Goal: Information Seeking & Learning: Learn about a topic

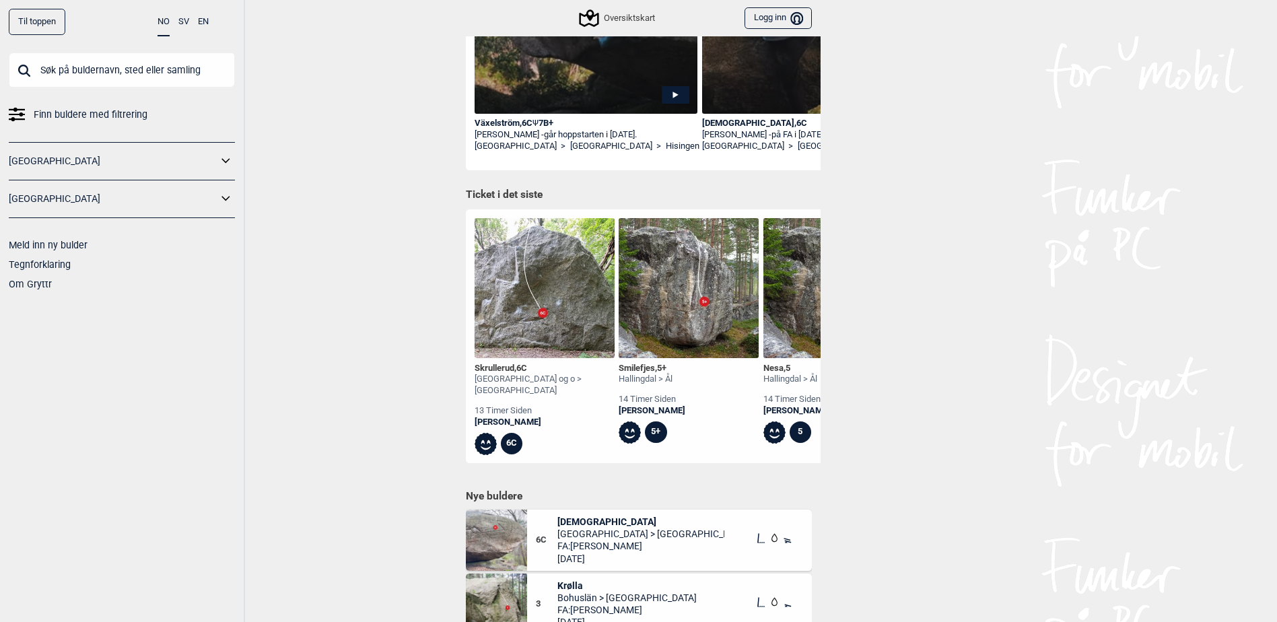
scroll to position [150, 0]
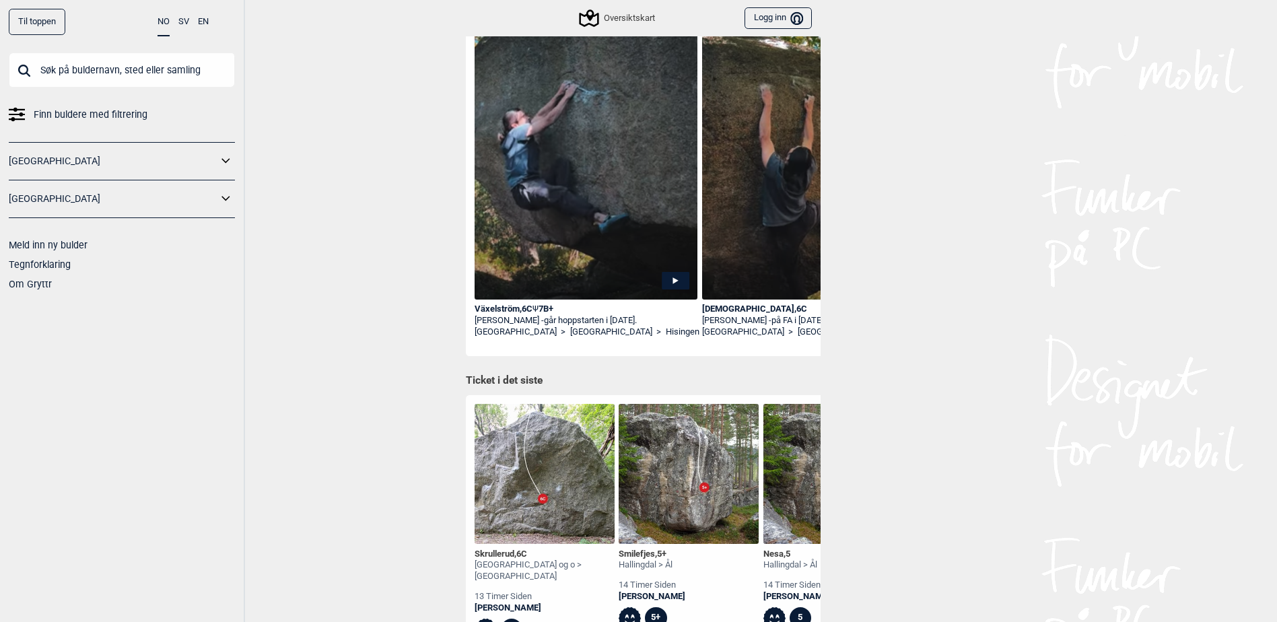
click at [603, 12] on div "Oversiktskart" at bounding box center [618, 18] width 74 height 16
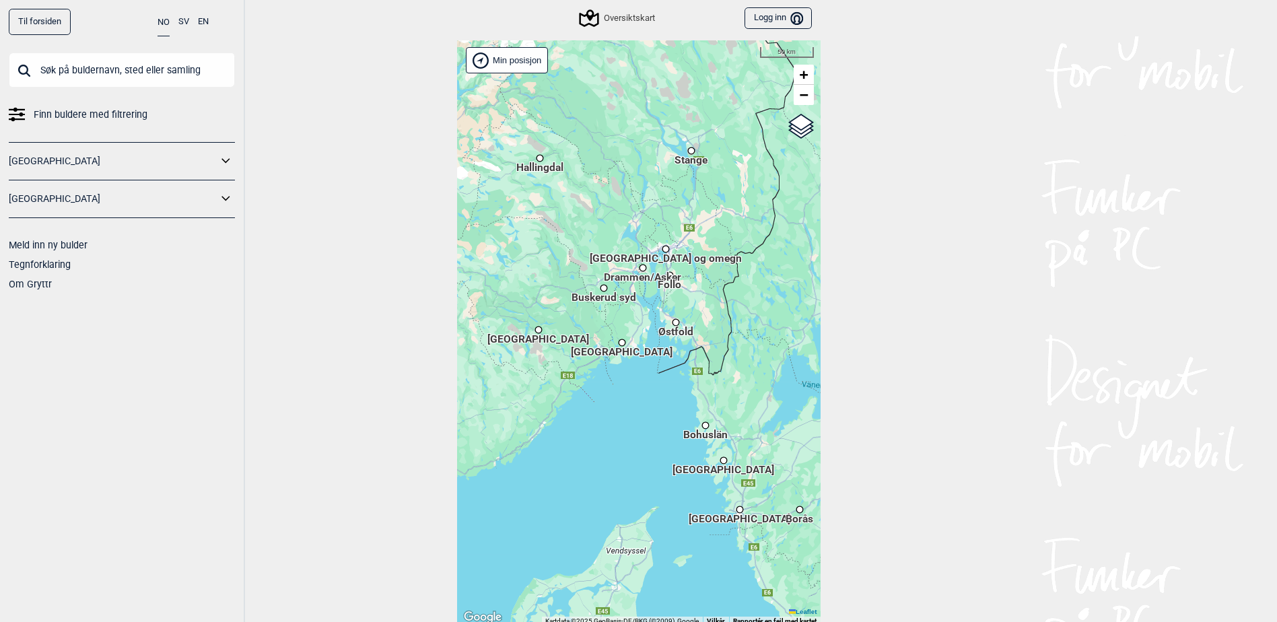
drag, startPoint x: 574, startPoint y: 343, endPoint x: 626, endPoint y: 313, distance: 60.3
click at [626, 313] on div "Hallingdal Stange [GEOGRAPHIC_DATA] syd [GEOGRAPHIC_DATA] og omegn [GEOGRAPHIC_…" at bounding box center [639, 333] width 364 height 586
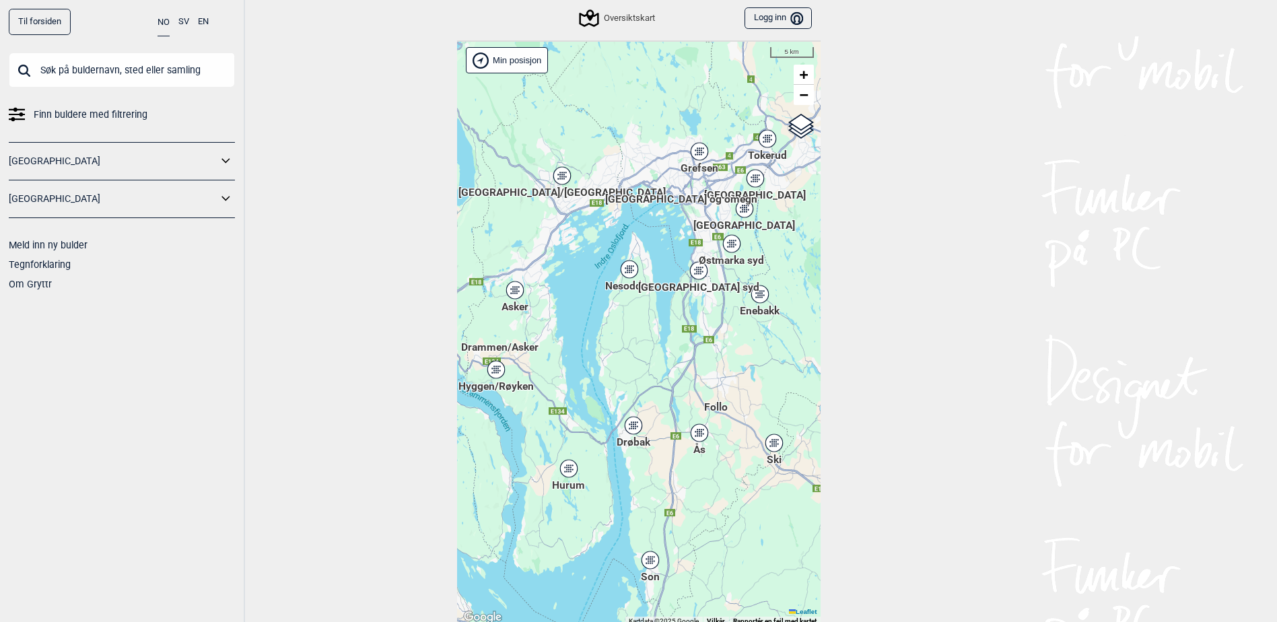
drag, startPoint x: 590, startPoint y: 155, endPoint x: 631, endPoint y: 234, distance: 88.5
click at [631, 234] on div "Hallingdal Stange [GEOGRAPHIC_DATA] syd [GEOGRAPHIC_DATA] og omegn [GEOGRAPHIC_…" at bounding box center [639, 333] width 364 height 586
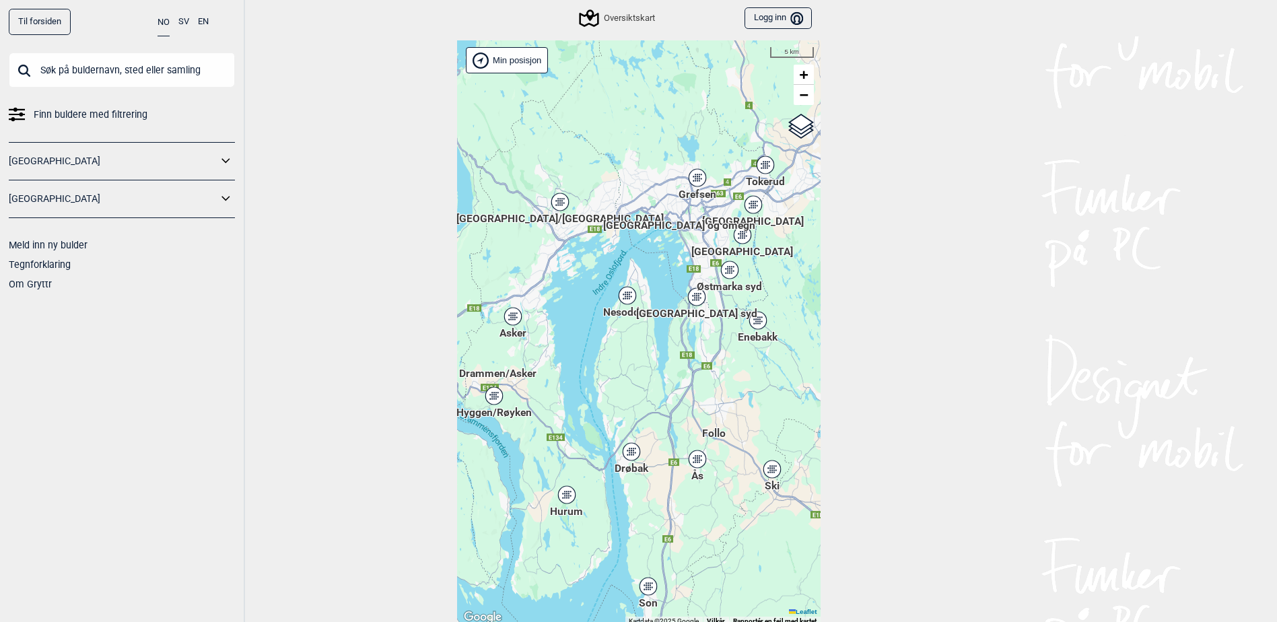
click at [515, 318] on div "Asker" at bounding box center [513, 316] width 8 height 8
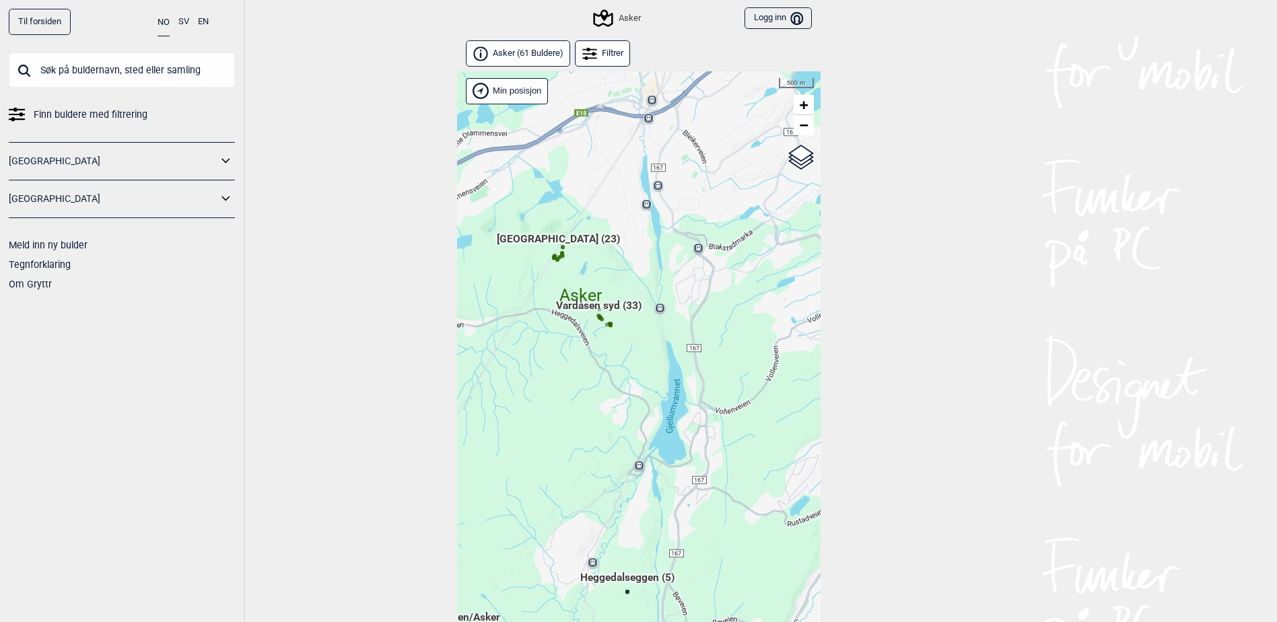
drag, startPoint x: 610, startPoint y: 232, endPoint x: 521, endPoint y: 261, distance: 93.7
click at [521, 261] on div "Hallingdal Stange [GEOGRAPHIC_DATA] syd [GEOGRAPHIC_DATA] og omegn [GEOGRAPHIC_…" at bounding box center [639, 364] width 364 height 586
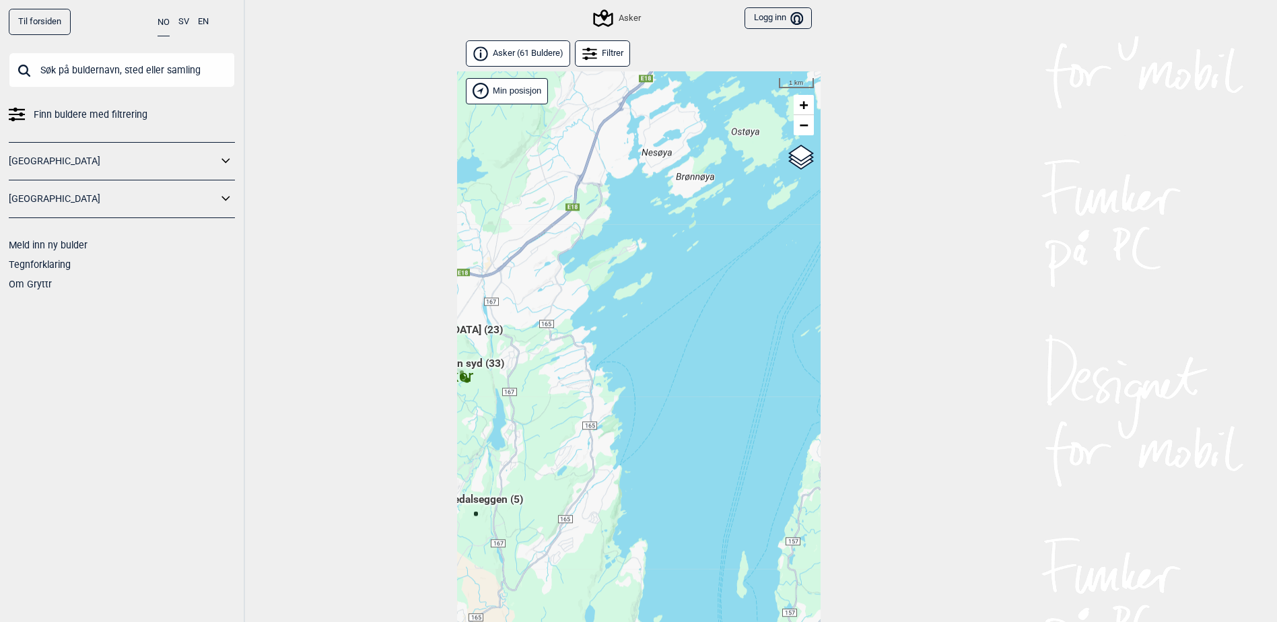
drag, startPoint x: 666, startPoint y: 228, endPoint x: 546, endPoint y: 368, distance: 184.7
click at [546, 368] on div "Hallingdal Stange [GEOGRAPHIC_DATA] syd [GEOGRAPHIC_DATA] og omegn [GEOGRAPHIC_…" at bounding box center [639, 364] width 364 height 586
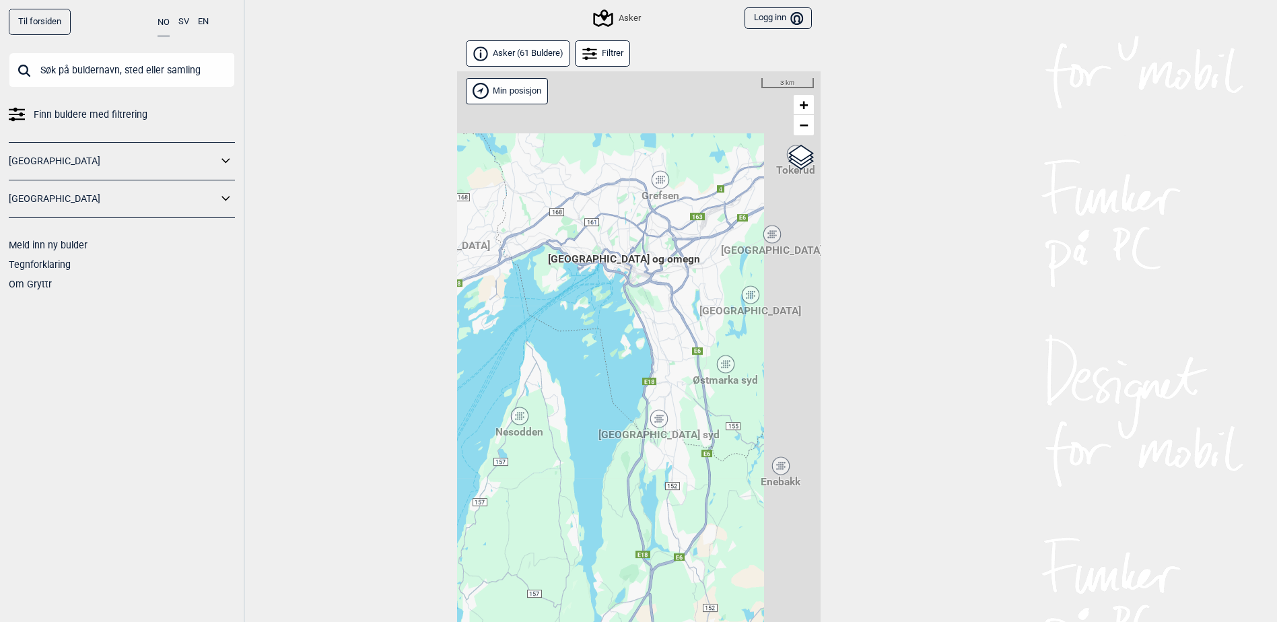
drag, startPoint x: 666, startPoint y: 257, endPoint x: 407, endPoint y: 339, distance: 271.2
click at [407, 339] on div "Til forsiden NO SV EN Finn buldere med filtrering [GEOGRAPHIC_DATA] [GEOGRAPHIC…" at bounding box center [638, 311] width 1277 height 622
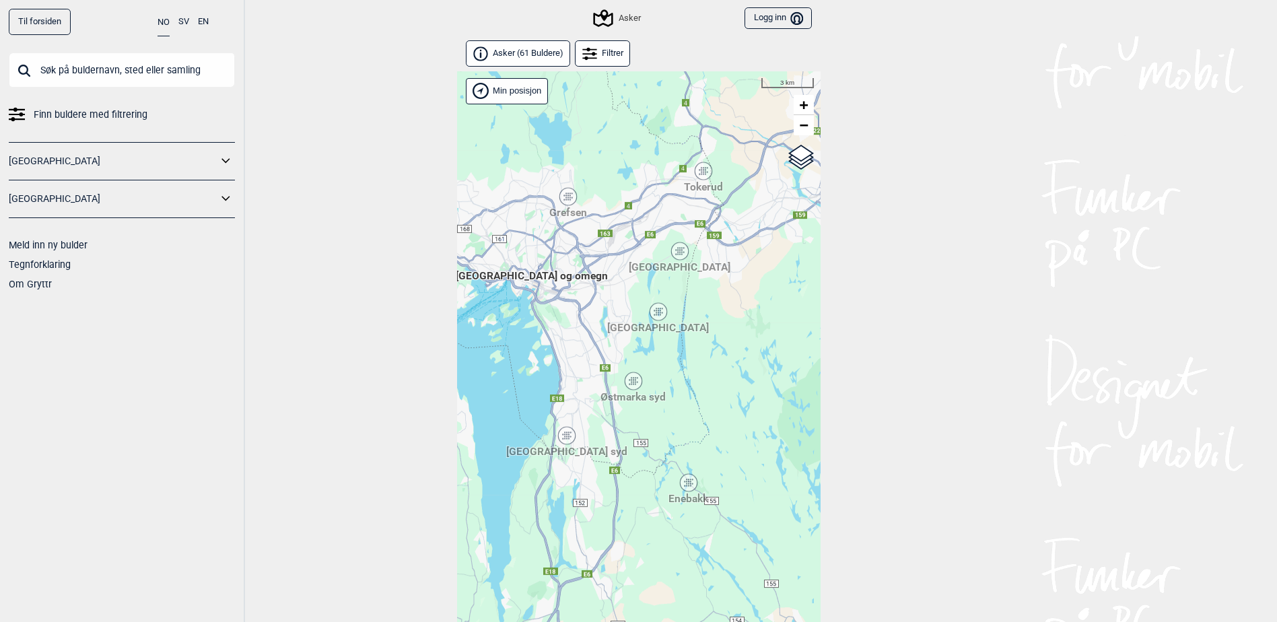
click at [651, 320] on icon at bounding box center [658, 311] width 19 height 19
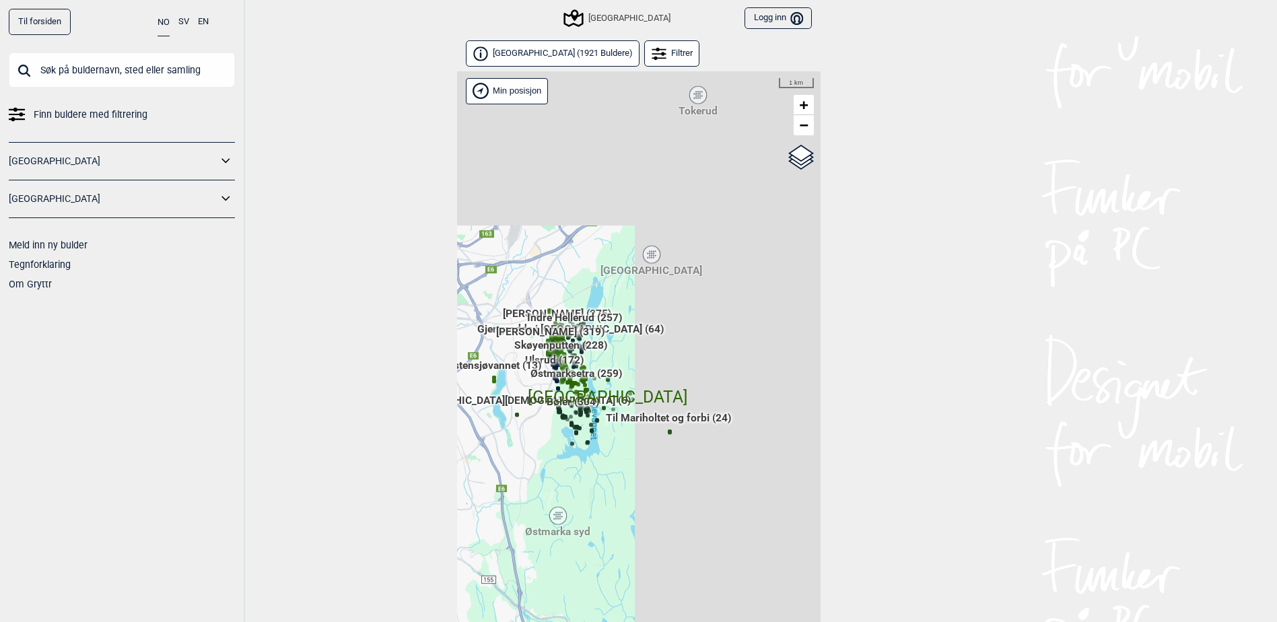
drag, startPoint x: 646, startPoint y: 158, endPoint x: 622, endPoint y: 176, distance: 30.3
click at [622, 176] on div "Hallingdal Stange [GEOGRAPHIC_DATA] syd [GEOGRAPHIC_DATA] og omegn [GEOGRAPHIC_…" at bounding box center [639, 364] width 364 height 586
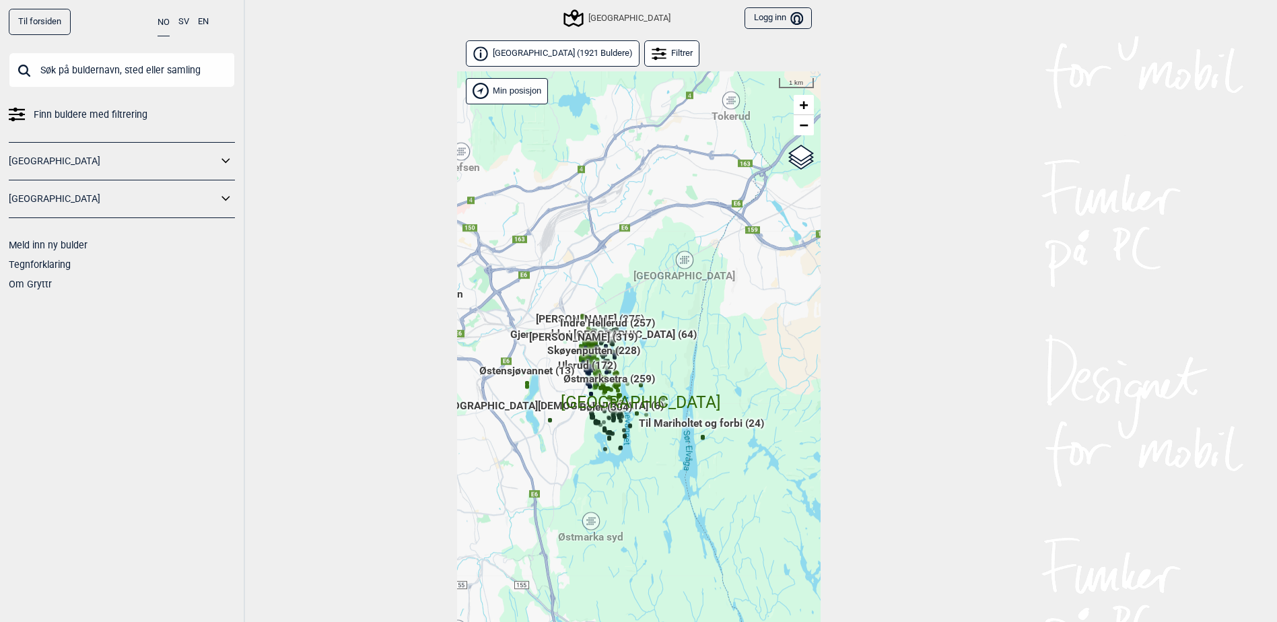
click at [704, 390] on span "[GEOGRAPHIC_DATA]" at bounding box center [641, 390] width 160 height 0
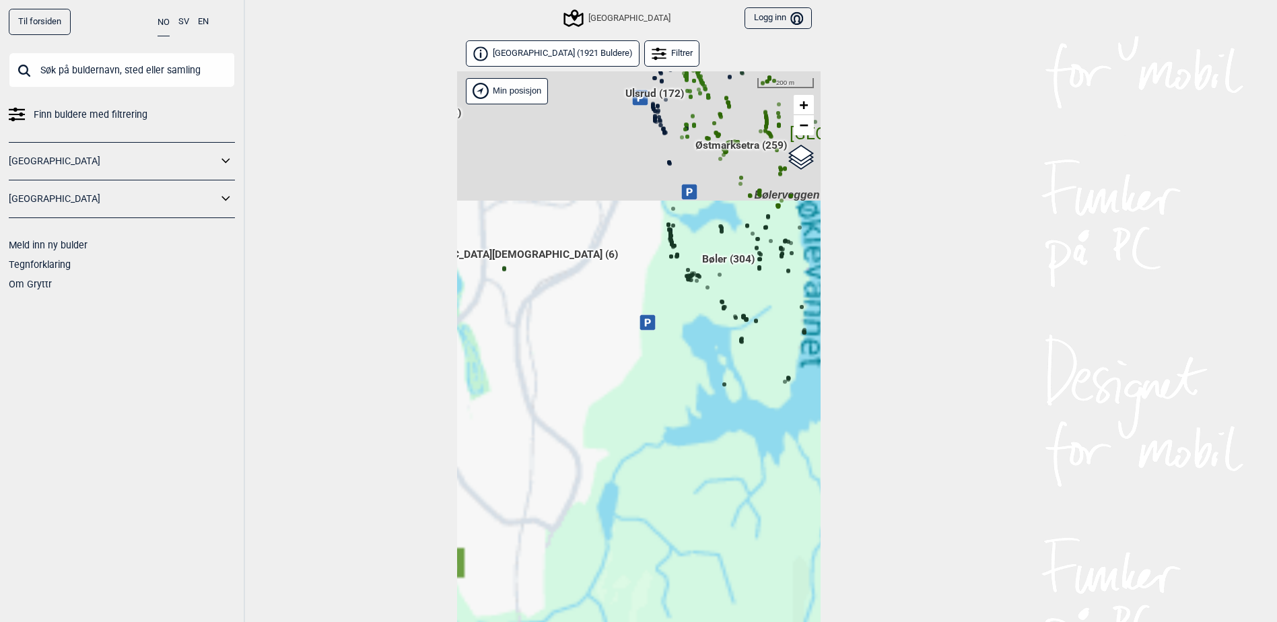
click at [589, 357] on div "Hallingdal Stange [GEOGRAPHIC_DATA] syd [GEOGRAPHIC_DATA] og omegn [GEOGRAPHIC_…" at bounding box center [639, 364] width 364 height 586
drag, startPoint x: 589, startPoint y: 357, endPoint x: 623, endPoint y: 472, distance: 119.5
click at [582, 479] on div "Hallingdal Stange [GEOGRAPHIC_DATA] syd [GEOGRAPHIC_DATA] og omegn [GEOGRAPHIC_…" at bounding box center [639, 364] width 364 height 586
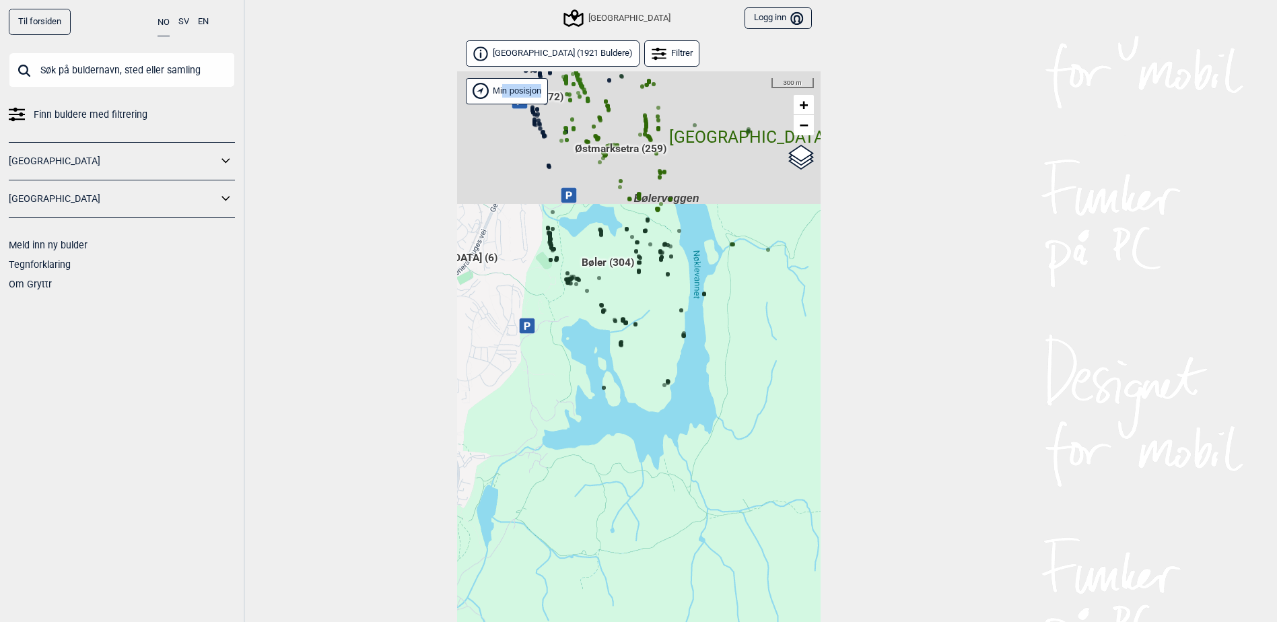
click at [584, 477] on div "Hallingdal Stange [GEOGRAPHIC_DATA] syd [GEOGRAPHIC_DATA] og omegn [GEOGRAPHIC_…" at bounding box center [639, 364] width 364 height 586
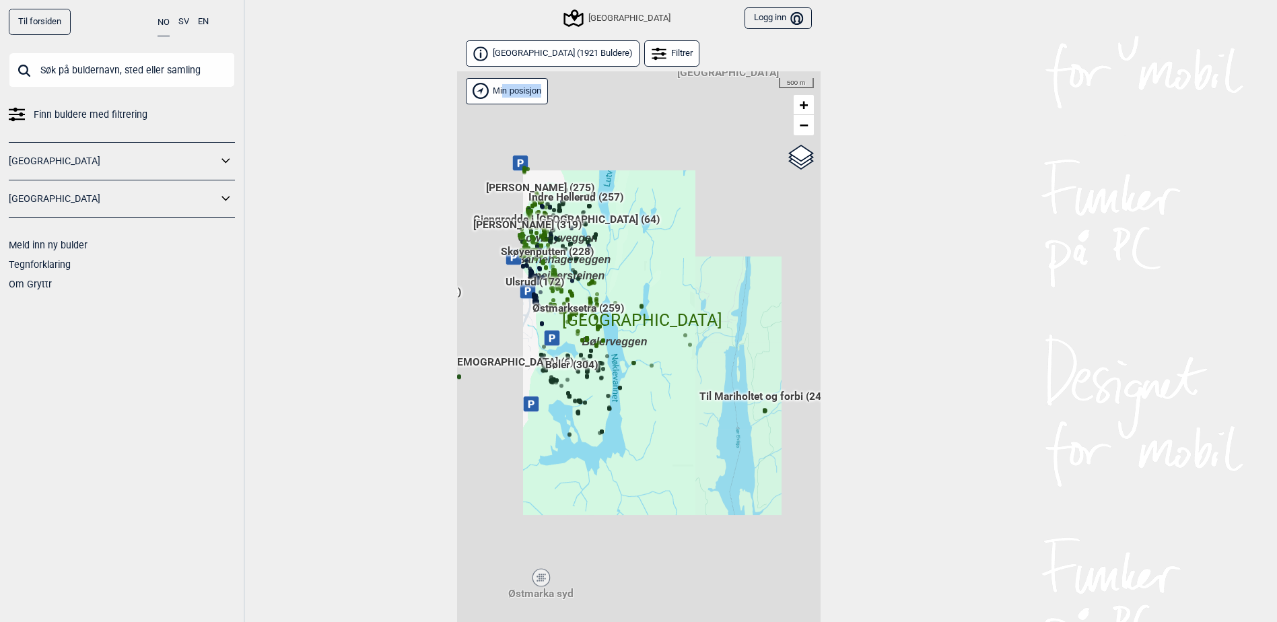
click at [657, 487] on div "Hallingdal Stange [GEOGRAPHIC_DATA] syd [GEOGRAPHIC_DATA] og omegn [GEOGRAPHIC_…" at bounding box center [639, 364] width 364 height 586
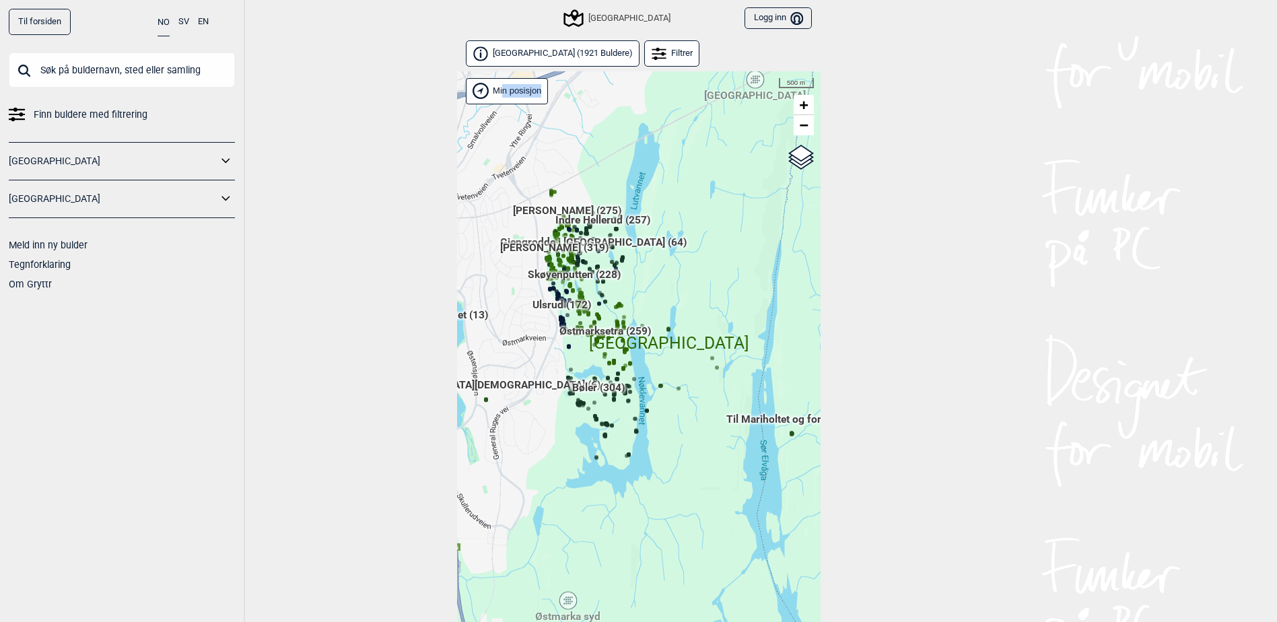
drag, startPoint x: 679, startPoint y: 473, endPoint x: 693, endPoint y: 455, distance: 23.4
click at [710, 491] on div "Hallingdal Stange [GEOGRAPHIC_DATA] syd [GEOGRAPHIC_DATA] og omegn [GEOGRAPHIC_…" at bounding box center [639, 364] width 364 height 586
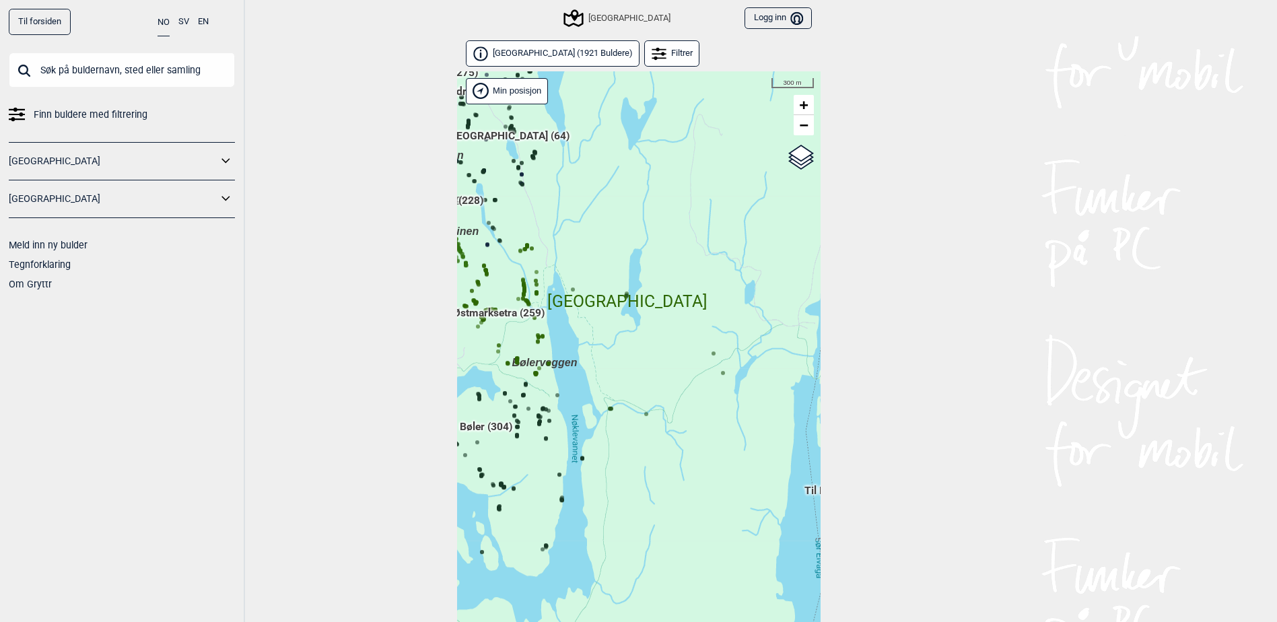
click at [714, 354] on circle at bounding box center [713, 353] width 4 height 4
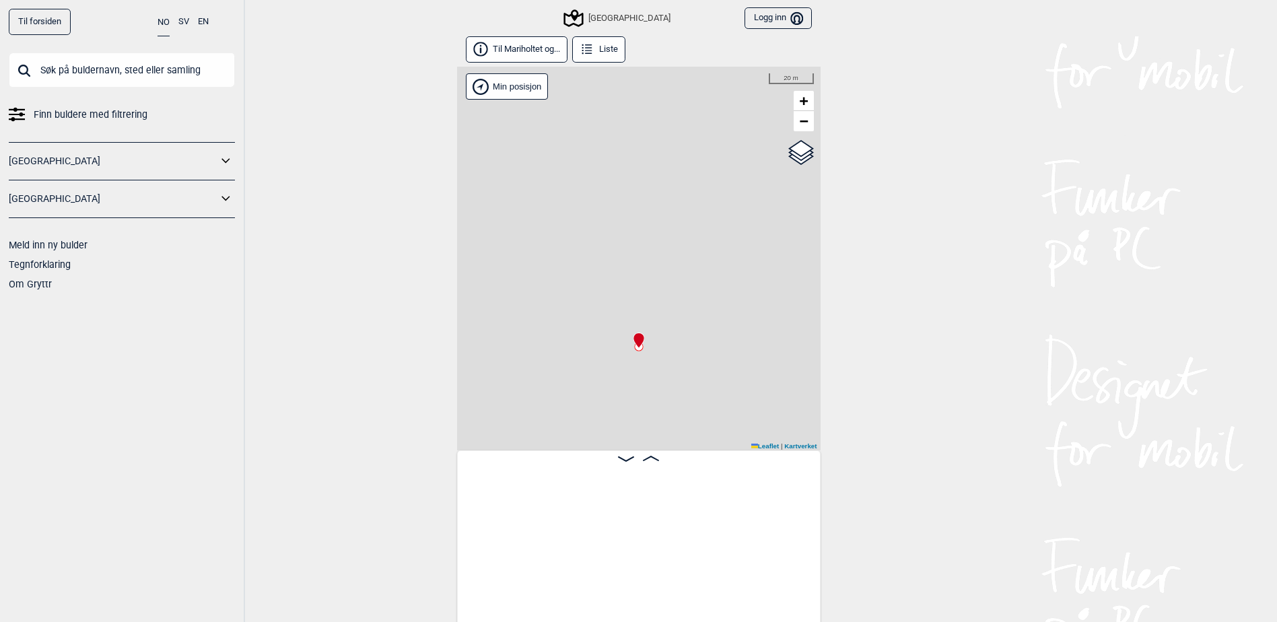
scroll to position [0, 1479]
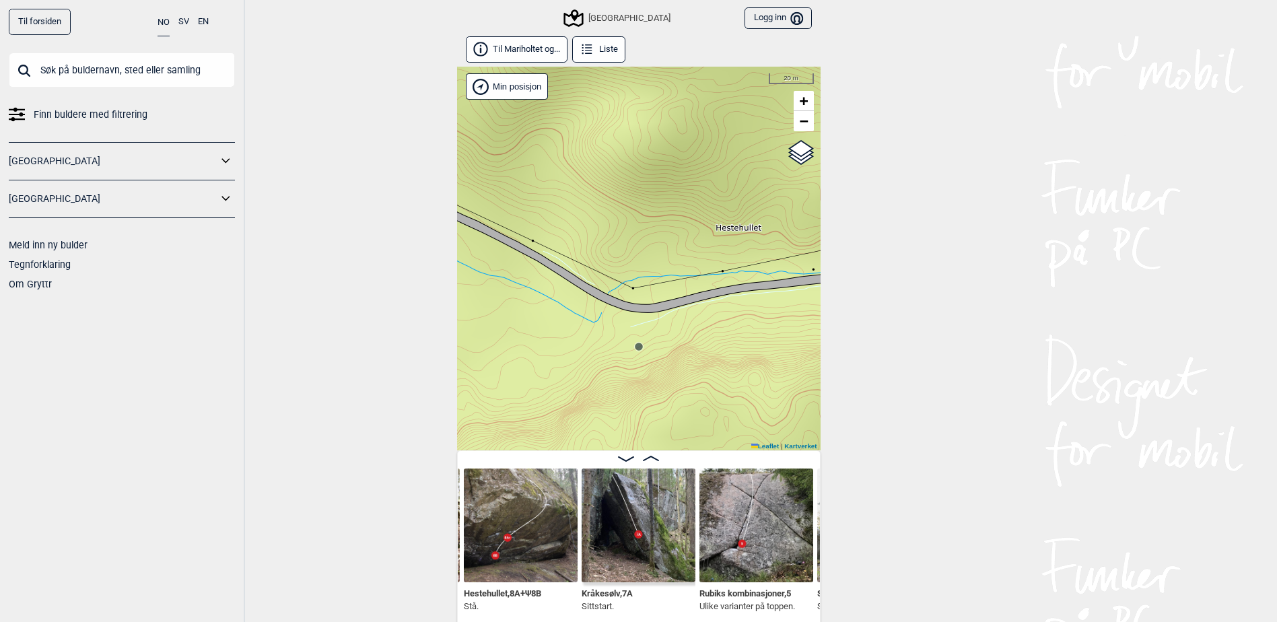
click at [646, 521] on img at bounding box center [639, 526] width 114 height 114
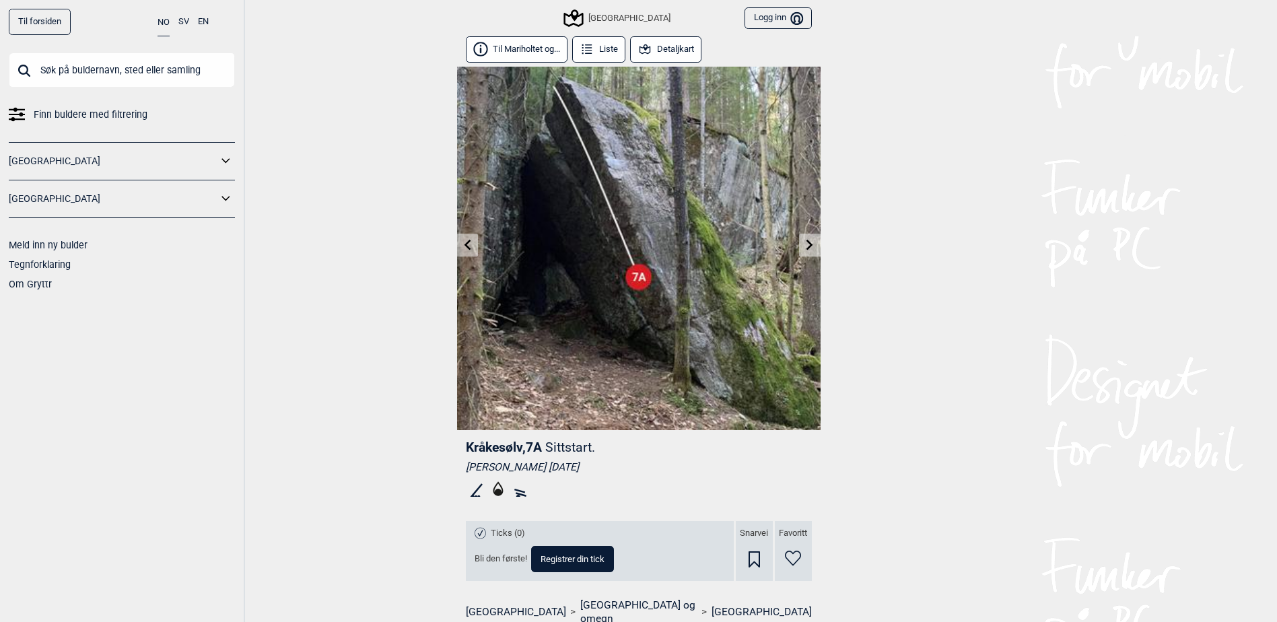
click at [670, 51] on button "Detaljkart" at bounding box center [666, 49] width 72 height 26
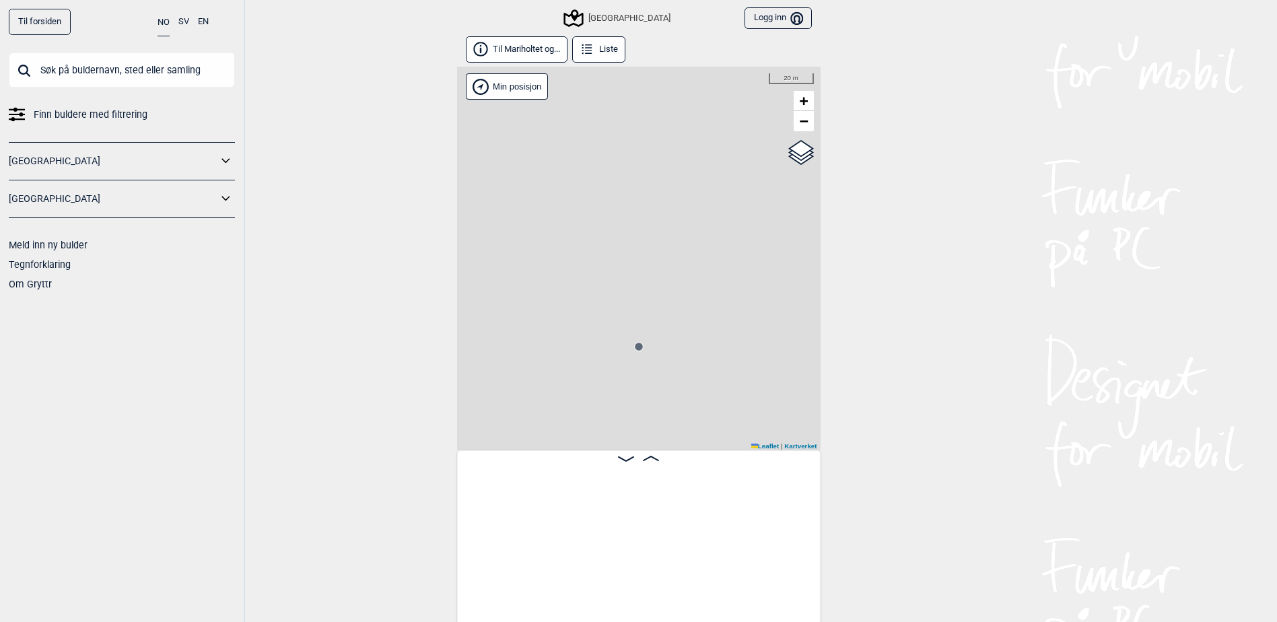
scroll to position [0, 1479]
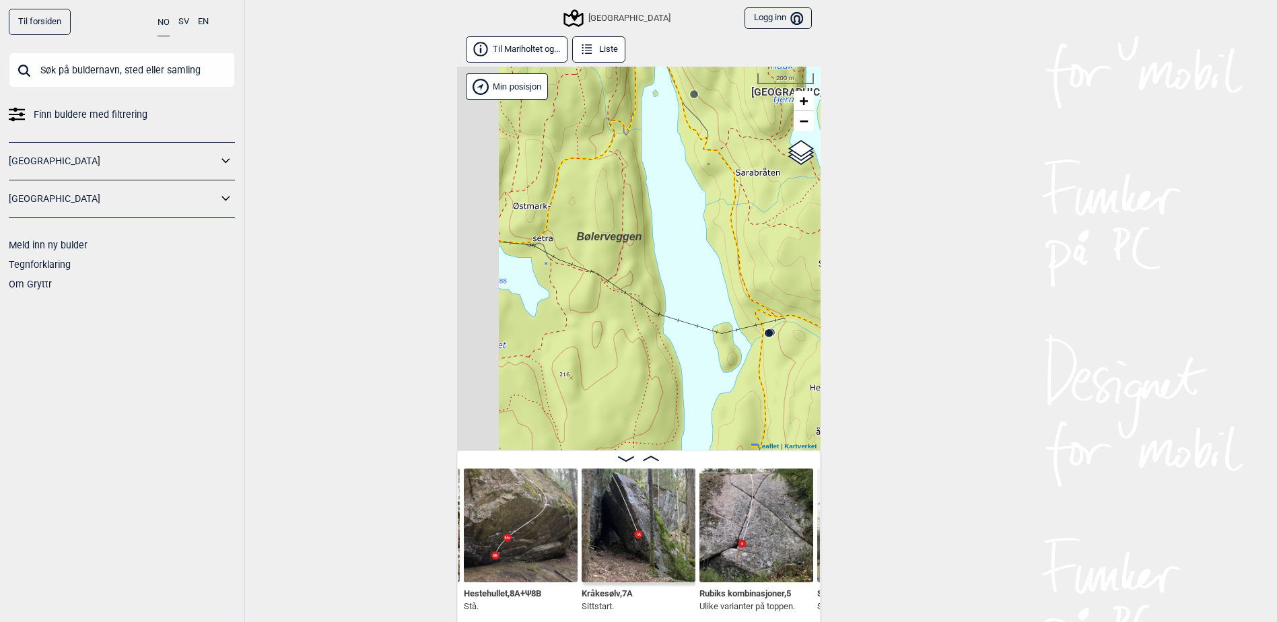
drag, startPoint x: 642, startPoint y: 372, endPoint x: 855, endPoint y: 377, distance: 213.4
click at [855, 377] on div "Til forsiden NO SV EN Finn buldere med filtrering [GEOGRAPHIC_DATA] [GEOGRAPHIC…" at bounding box center [638, 311] width 1277 height 622
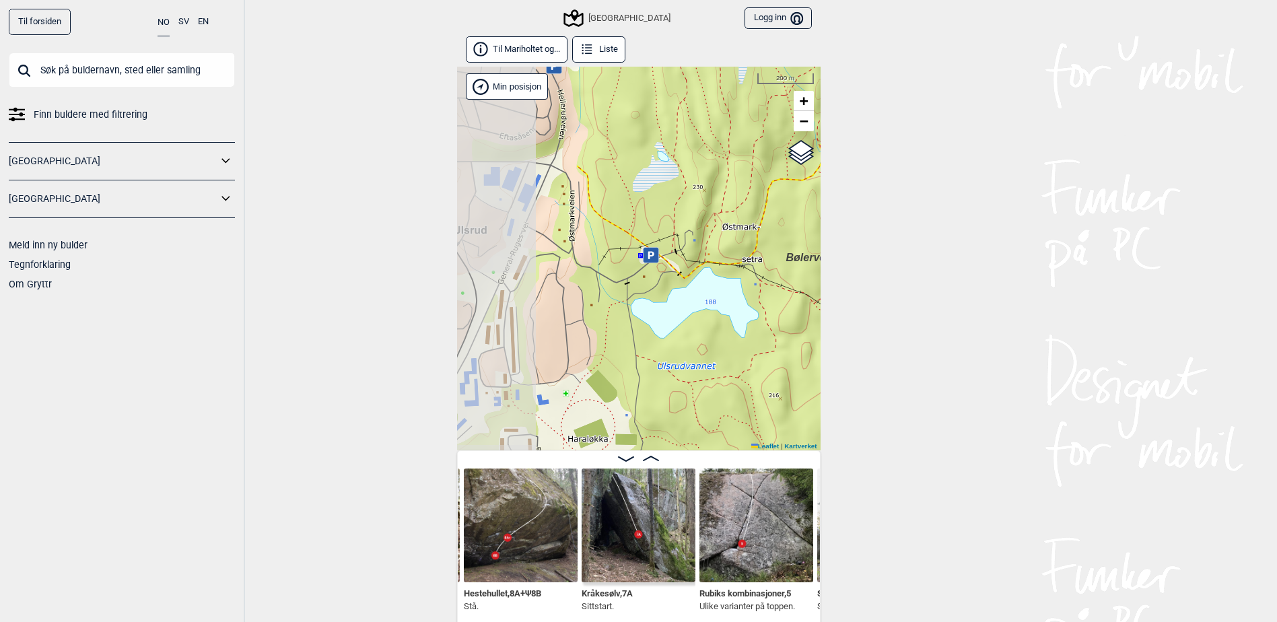
drag, startPoint x: 701, startPoint y: 326, endPoint x: 834, endPoint y: 332, distance: 132.7
click at [834, 332] on div "Til forsiden NO SV EN Finn buldere med filtrering [GEOGRAPHIC_DATA] [GEOGRAPHIC…" at bounding box center [638, 311] width 1277 height 622
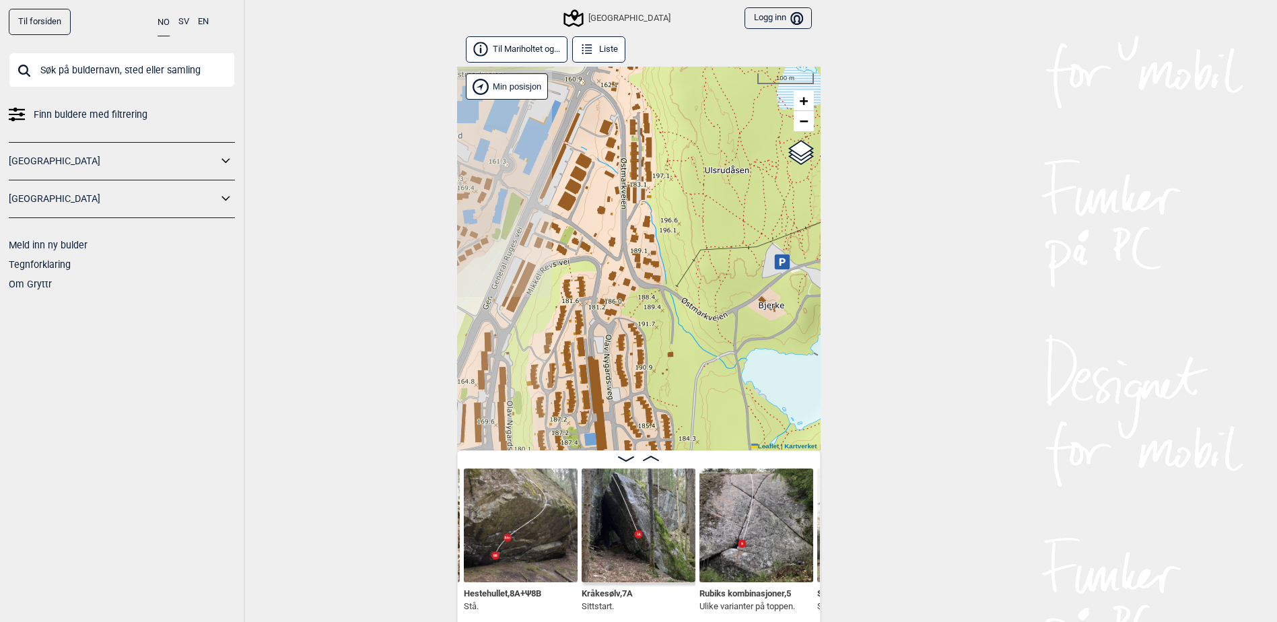
drag, startPoint x: 603, startPoint y: 209, endPoint x: 750, endPoint y: 75, distance: 199.2
click at [750, 75] on div "Speidersteinen Barnehageveggen Cowboyveggen Bølerveggen [GEOGRAPHIC_DATA] Min p…" at bounding box center [639, 259] width 364 height 384
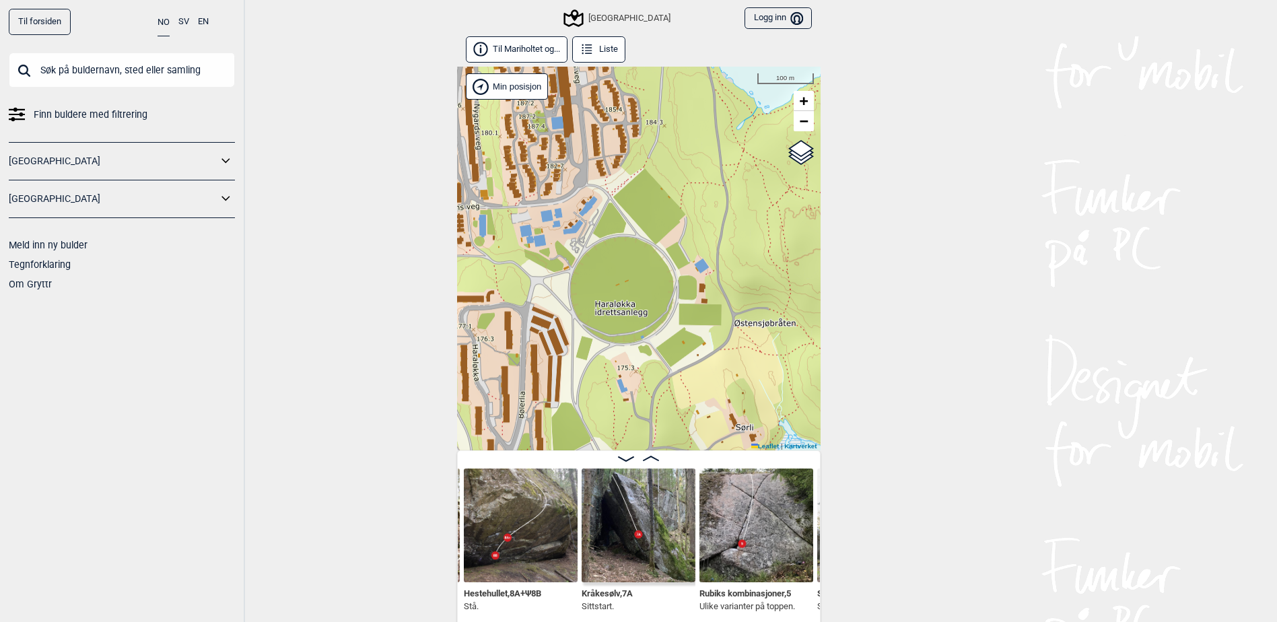
drag, startPoint x: 666, startPoint y: 318, endPoint x: 580, endPoint y: 114, distance: 220.8
click at [590, 39] on div "Til Mariholtet og... Liste Speidersteinen Barnehageveggen Cowboyveggen Bølerveg…" at bounding box center [639, 331] width 364 height 590
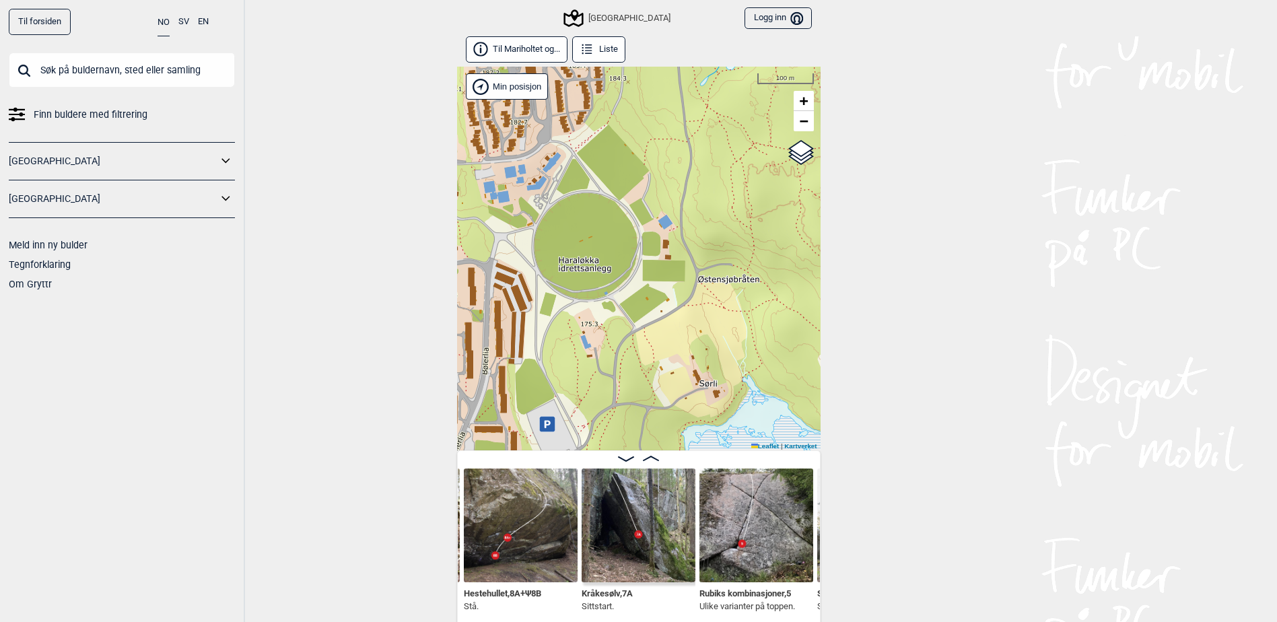
drag, startPoint x: 680, startPoint y: 217, endPoint x: 520, endPoint y: 324, distance: 192.7
click at [520, 324] on div "Speidersteinen Barnehageveggen Cowboyveggen Bølerveggen [GEOGRAPHIC_DATA] Min p…" at bounding box center [639, 259] width 364 height 384
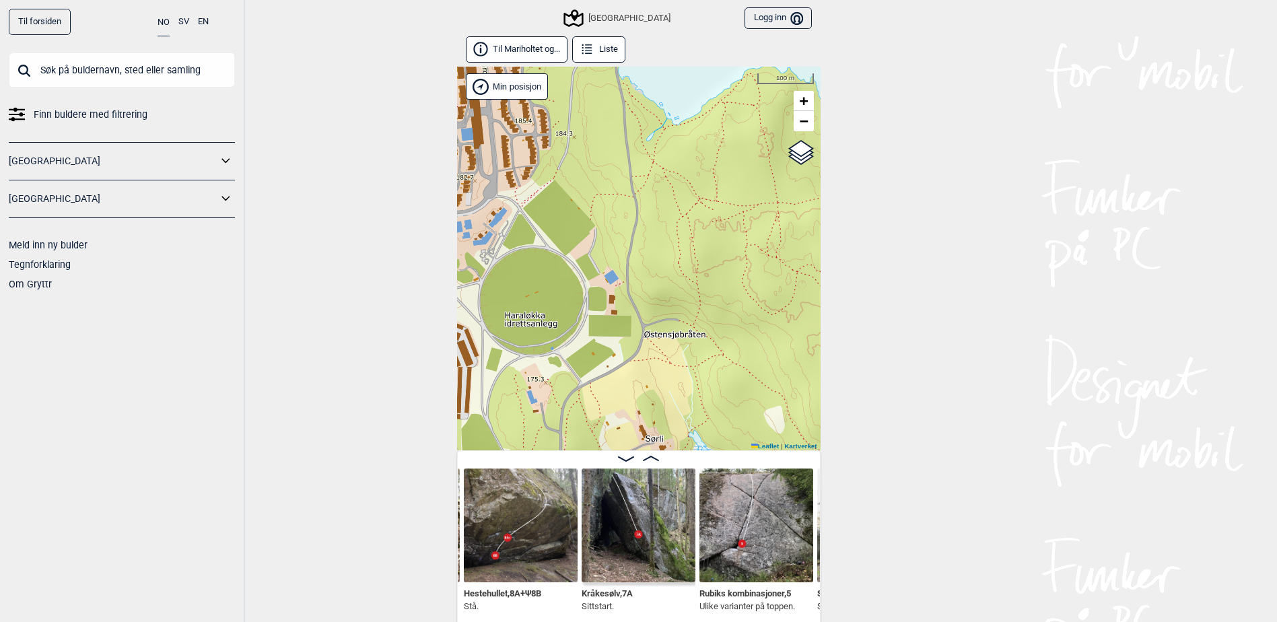
drag, startPoint x: 687, startPoint y: 190, endPoint x: 617, endPoint y: 296, distance: 126.8
click at [617, 296] on div "Speidersteinen Barnehageveggen Cowboyveggen Bølerveggen [GEOGRAPHIC_DATA] Min p…" at bounding box center [639, 259] width 364 height 384
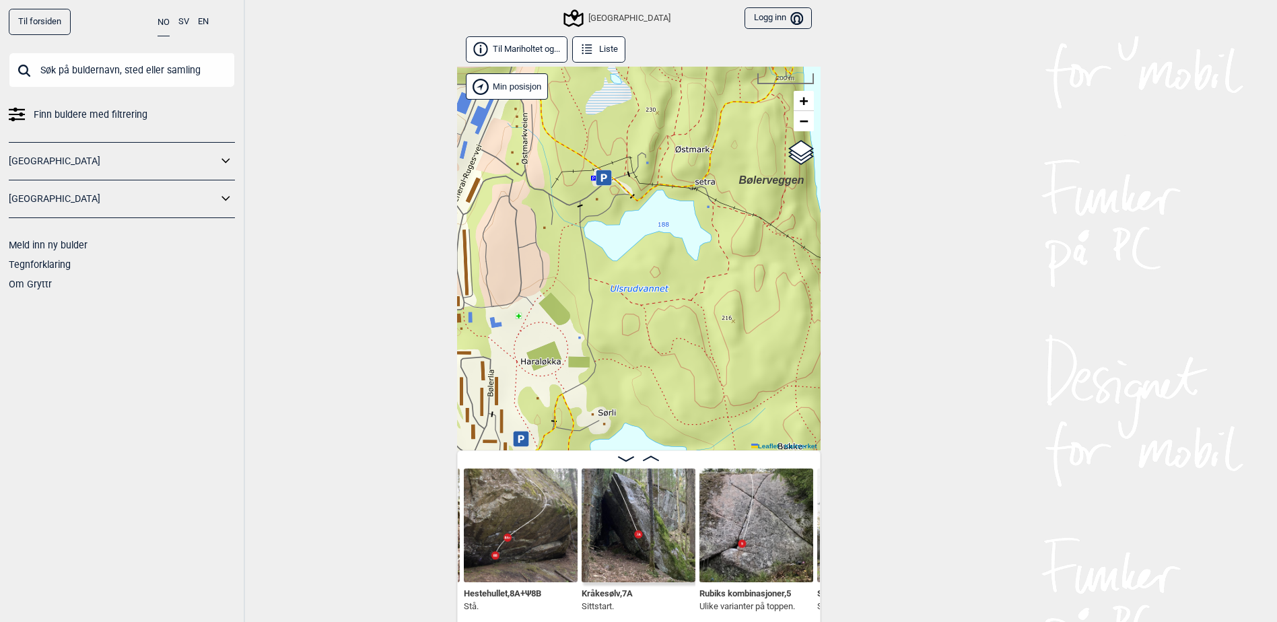
click at [623, 20] on div "[GEOGRAPHIC_DATA]" at bounding box center [617, 18] width 105 height 16
